Goal: Task Accomplishment & Management: Use online tool/utility

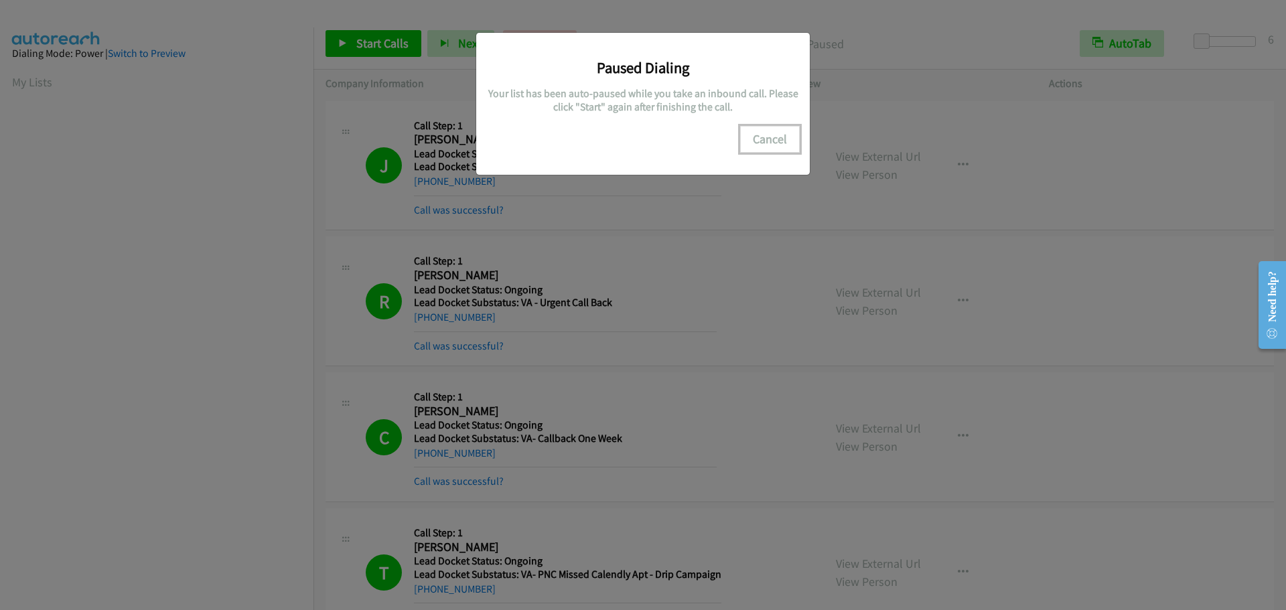
scroll to position [141, 0]
click at [763, 134] on button "Cancel" at bounding box center [770, 139] width 60 height 27
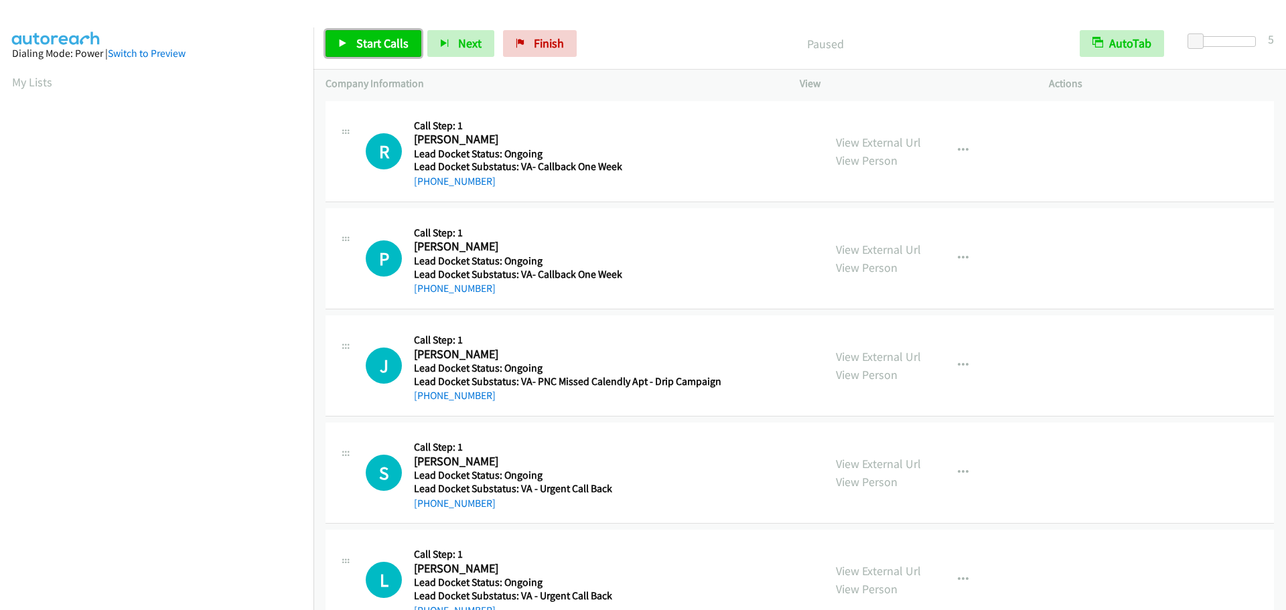
click at [366, 42] on span "Start Calls" at bounding box center [382, 43] width 52 height 15
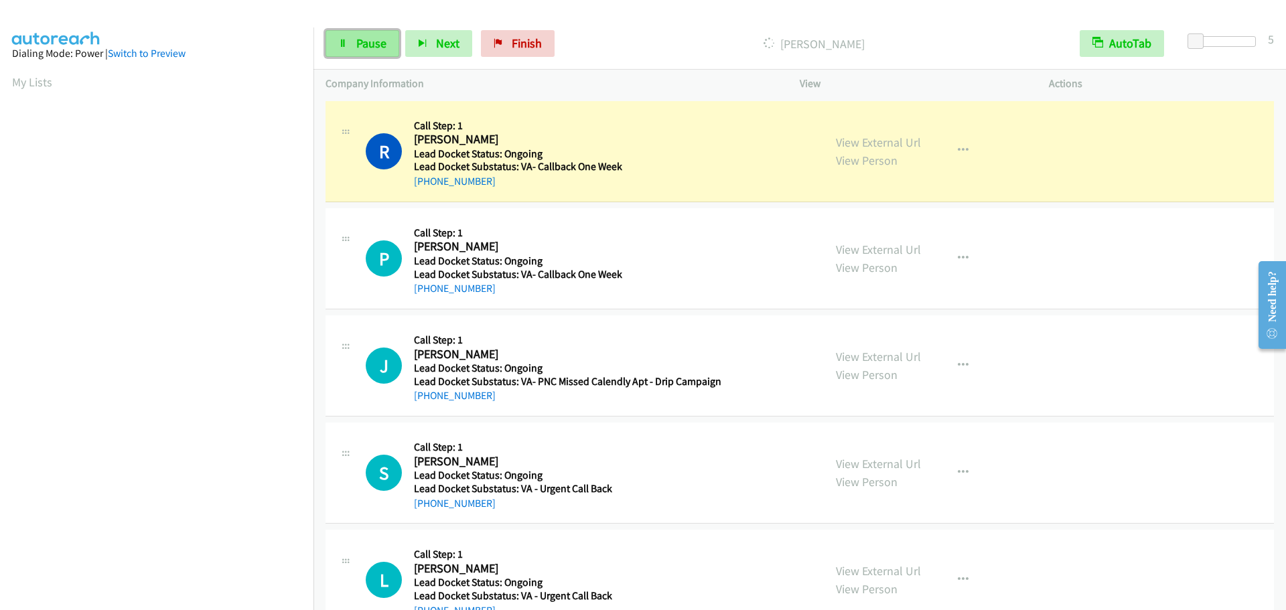
click at [353, 48] on link "Pause" at bounding box center [363, 43] width 74 height 27
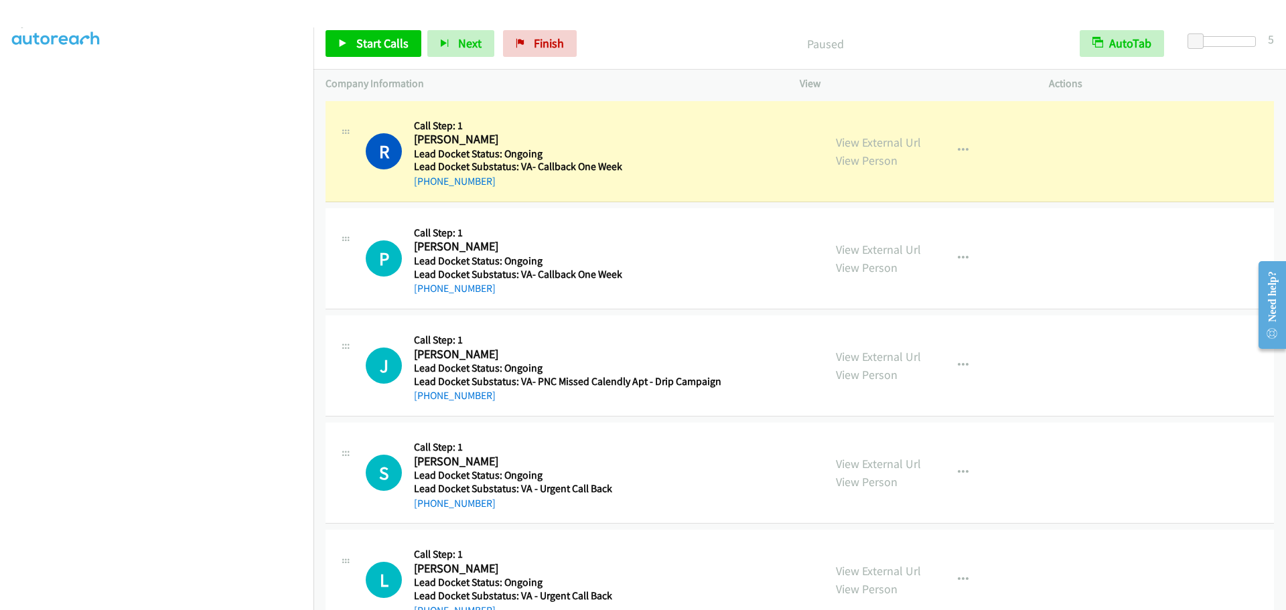
scroll to position [141, 0]
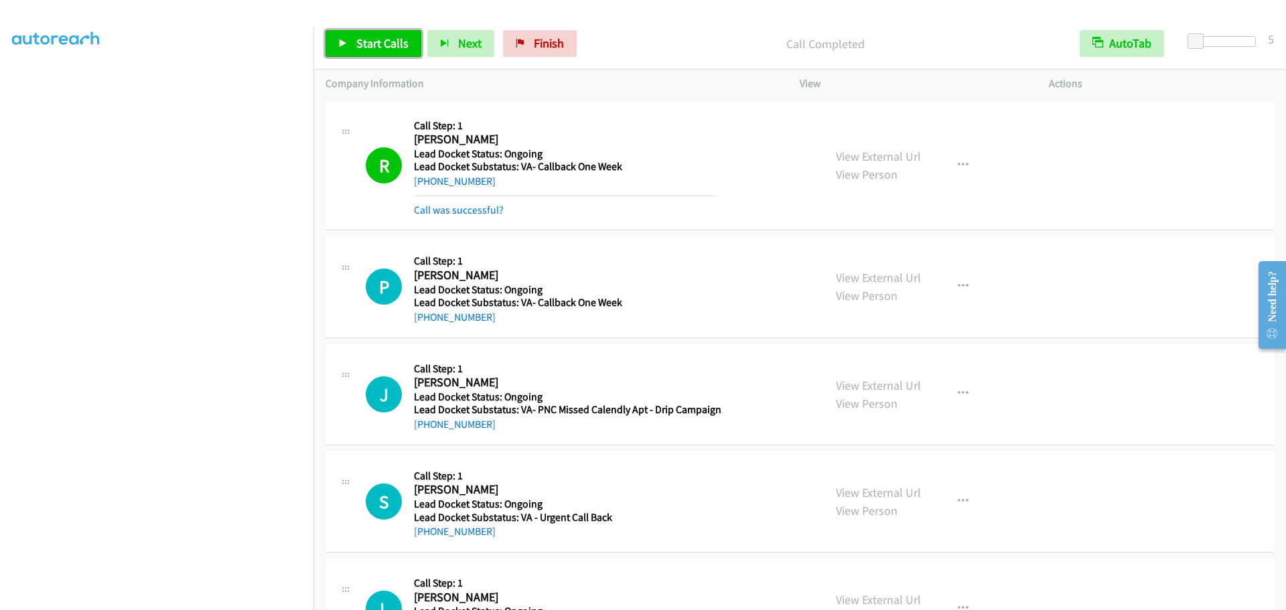
click at [358, 48] on span "Start Calls" at bounding box center [382, 43] width 52 height 15
click at [374, 46] on span "Pause" at bounding box center [371, 43] width 30 height 15
click at [378, 47] on span "Start Calls" at bounding box center [382, 43] width 52 height 15
click at [354, 50] on link "Pause" at bounding box center [363, 43] width 74 height 27
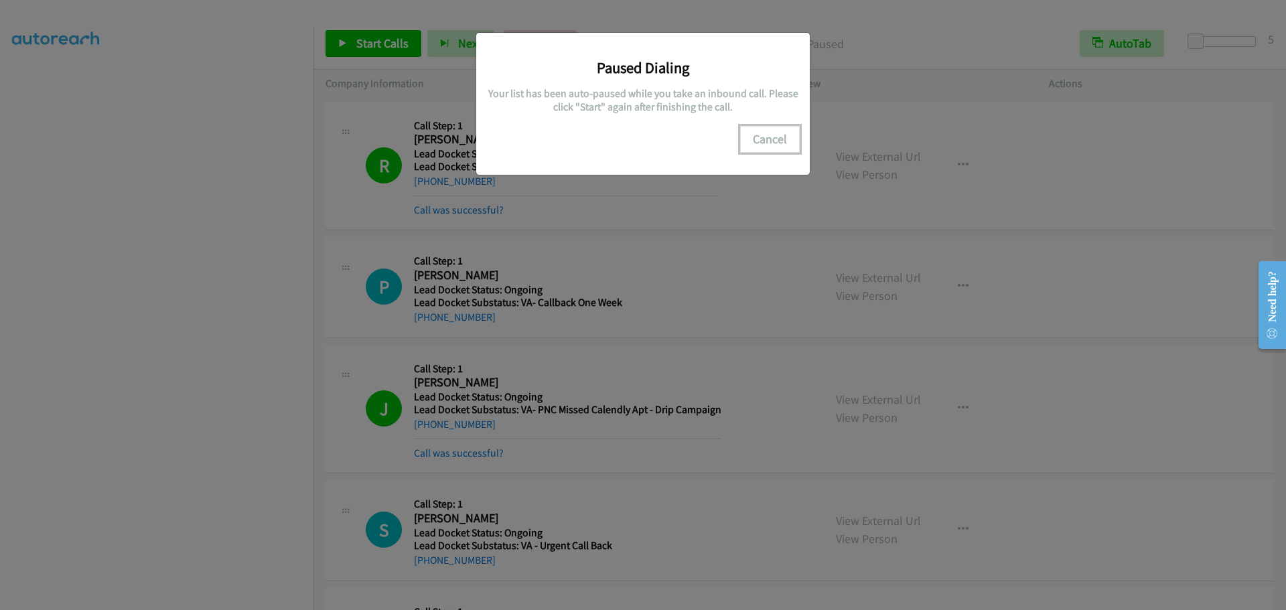
click at [773, 139] on button "Cancel" at bounding box center [770, 139] width 60 height 27
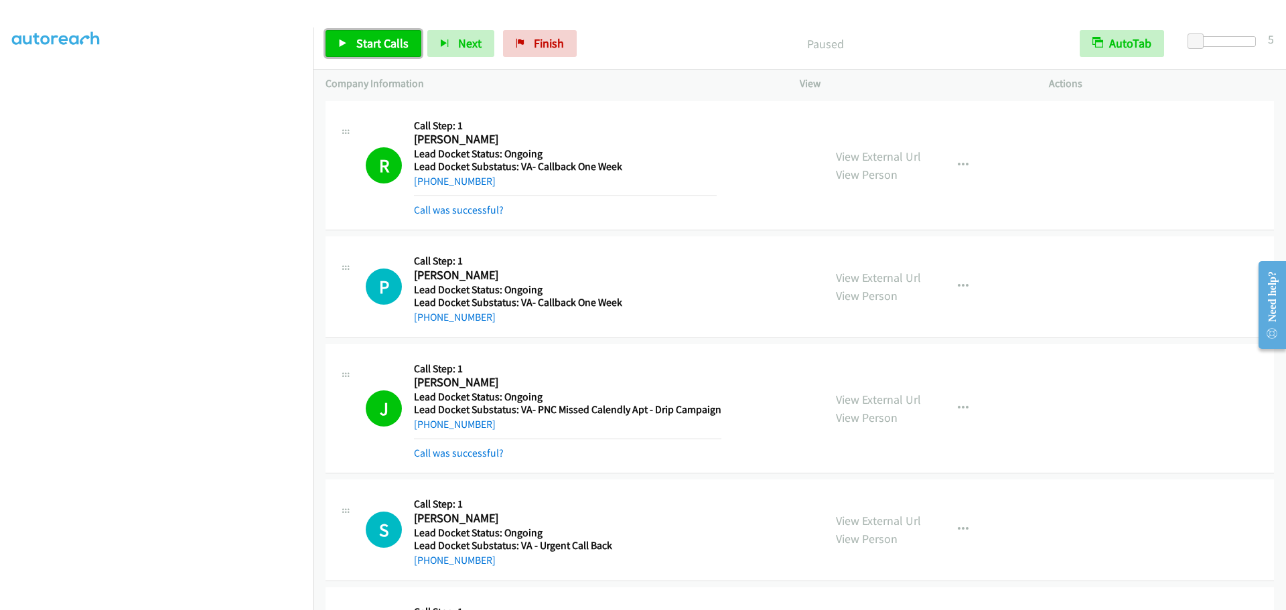
drag, startPoint x: 368, startPoint y: 47, endPoint x: 381, endPoint y: 42, distance: 13.8
click at [368, 47] on span "Start Calls" at bounding box center [382, 43] width 52 height 15
click at [367, 40] on span "Pause" at bounding box center [371, 43] width 30 height 15
click at [391, 47] on span "Start Calls" at bounding box center [382, 43] width 52 height 15
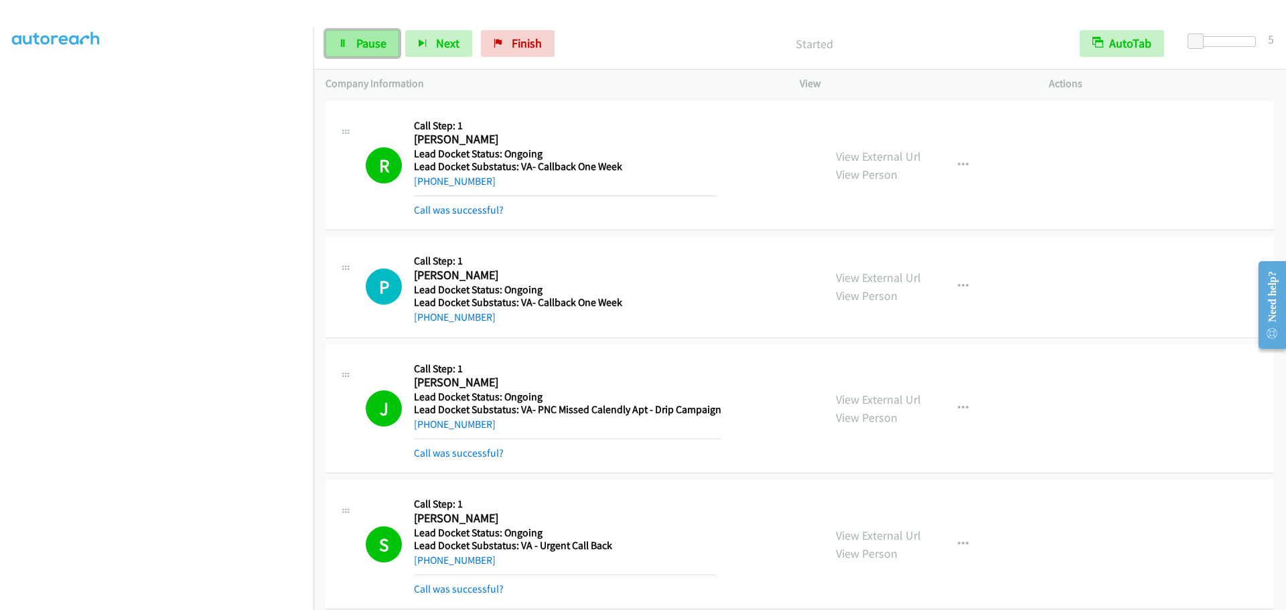
click at [369, 47] on span "Pause" at bounding box center [371, 43] width 30 height 15
